Goal: Navigation & Orientation: Find specific page/section

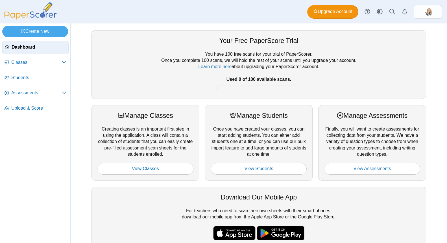
click at [247, 51] on div "You have 100 free scans for your trial of PaperScorer. Once you complete 100 sc…" at bounding box center [258, 72] width 323 height 42
click at [39, 96] on link "Assessments" at bounding box center [35, 93] width 66 height 14
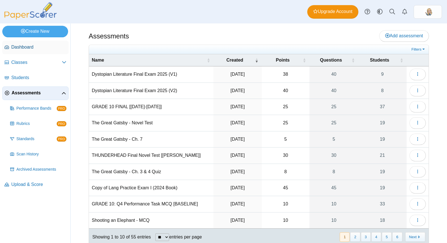
click at [41, 47] on span "Dashboard" at bounding box center [38, 47] width 55 height 6
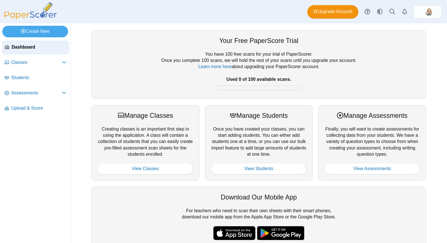
click at [262, 38] on div "Your Free PaperScore Trial" at bounding box center [258, 40] width 323 height 9
click at [270, 89] on div at bounding box center [259, 88] width 85 height 5
click at [275, 76] on div "You have 100 free scans for your trial of PaperScorer. Once you complete 100 sc…" at bounding box center [258, 72] width 323 height 42
click at [305, 68] on div "You have 100 free scans for your trial of PaperScorer. Once you complete 100 sc…" at bounding box center [258, 72] width 323 height 42
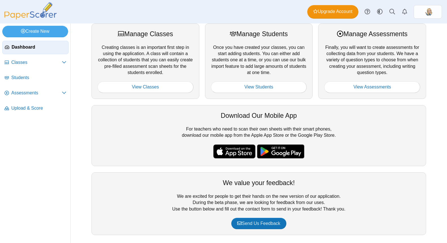
scroll to position [85, 0]
